Goal: Information Seeking & Learning: Learn about a topic

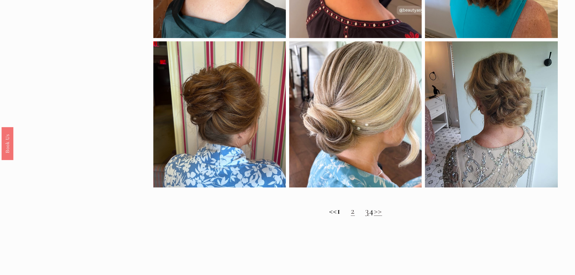
scroll to position [521, 0]
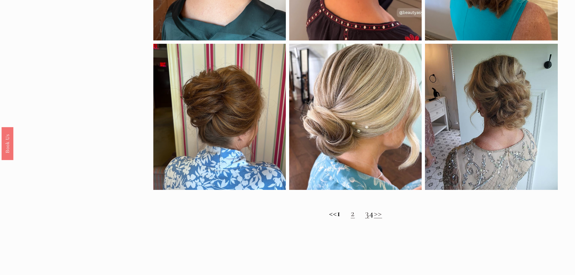
click at [337, 218] on strong "1" at bounding box center [339, 213] width 4 height 11
click at [351, 219] on link "2" at bounding box center [353, 213] width 4 height 11
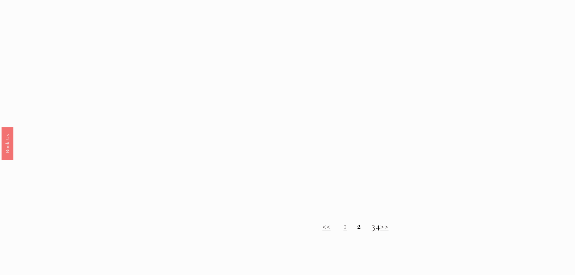
scroll to position [515, 0]
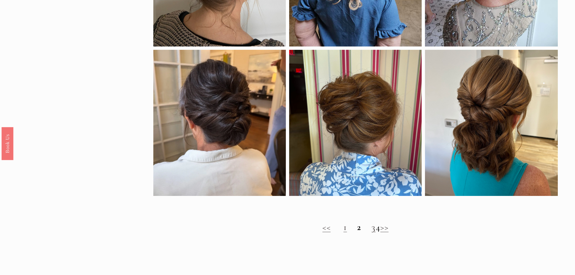
click at [372, 233] on link "3" at bounding box center [374, 227] width 4 height 11
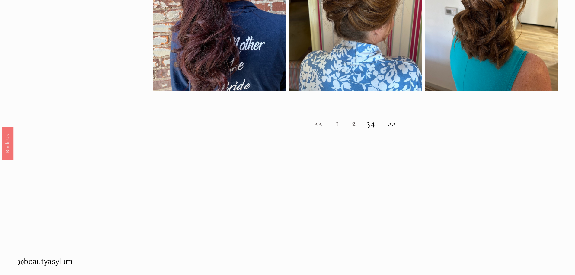
scroll to position [586, 0]
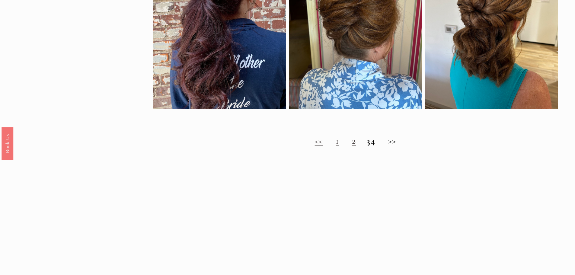
click at [381, 146] on h2 "<< 1 2 3 4 >>" at bounding box center [355, 141] width 405 height 11
click at [379, 146] on h2 "<< 1 2 3 4 >>" at bounding box center [355, 141] width 405 height 11
drag, startPoint x: 379, startPoint y: 146, endPoint x: 384, endPoint y: 143, distance: 5.7
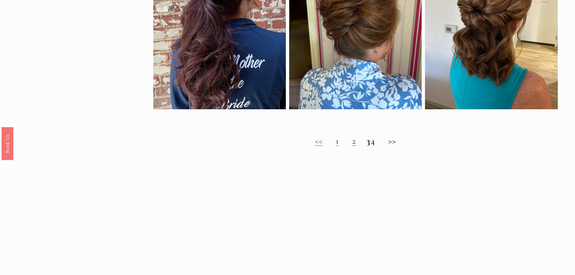
click at [379, 145] on h2 "<< 1 2 3 4 >>" at bounding box center [355, 141] width 405 height 11
click at [410, 141] on h2 "<< 1 2 3 4 >>" at bounding box center [355, 141] width 405 height 11
click at [397, 145] on h2 "<< 1 2 3 4 >>" at bounding box center [355, 141] width 405 height 11
click at [397, 144] on h2 "<< 1 2 3 4 >>" at bounding box center [355, 141] width 405 height 11
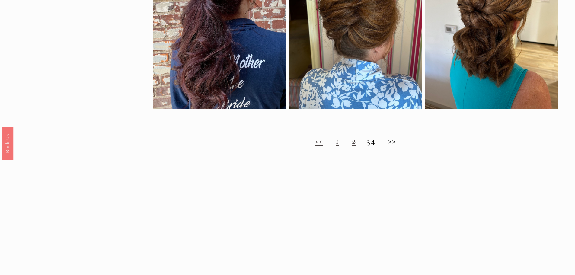
click at [367, 146] on strong "3" at bounding box center [369, 140] width 4 height 11
